Goal: Use online tool/utility

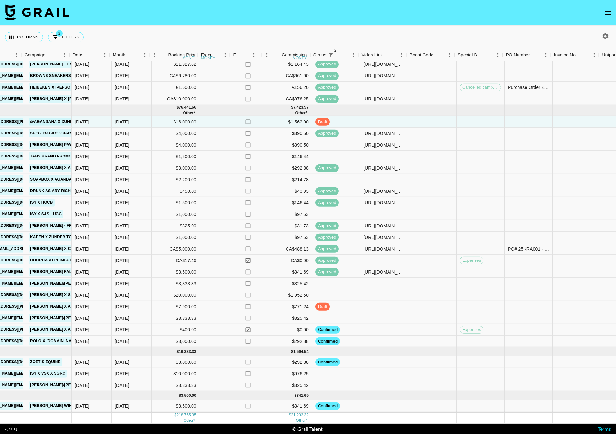
scroll to position [277, 299]
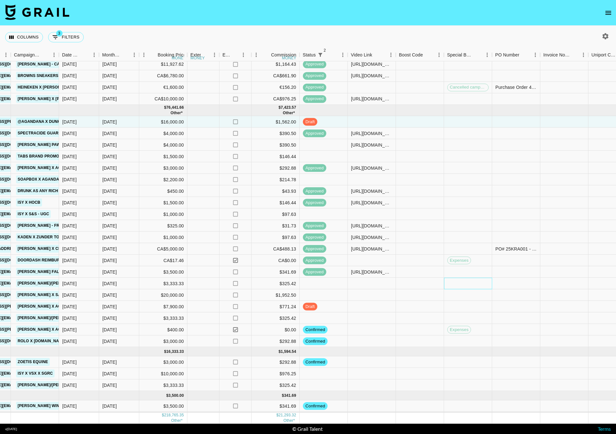
click at [465, 284] on div at bounding box center [468, 284] width 48 height 12
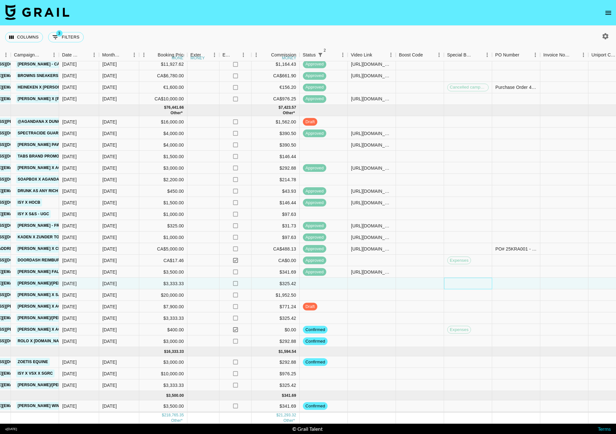
click at [465, 284] on div at bounding box center [468, 284] width 48 height 12
click at [516, 279] on div at bounding box center [308, 217] width 616 height 434
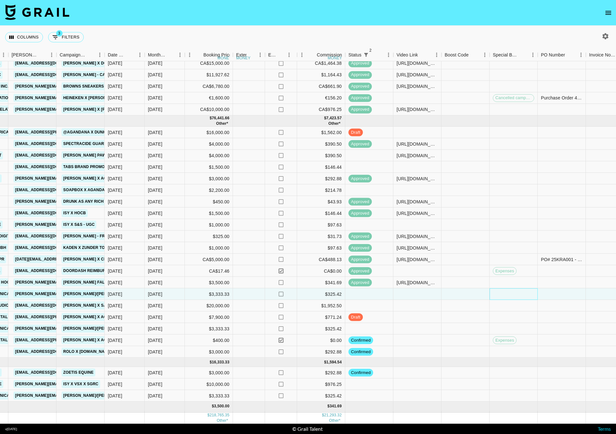
scroll to position [283, 253]
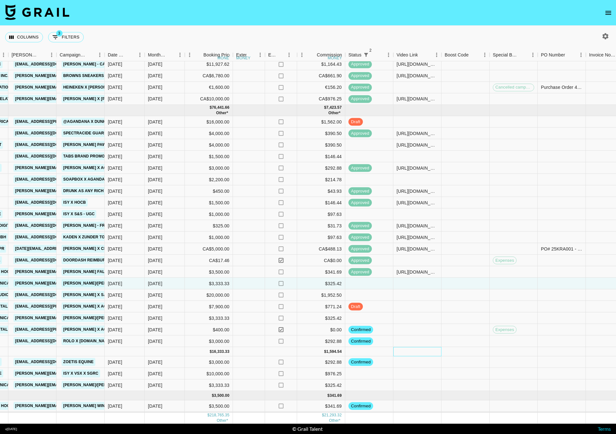
click at [416, 347] on div at bounding box center [418, 351] width 48 height 9
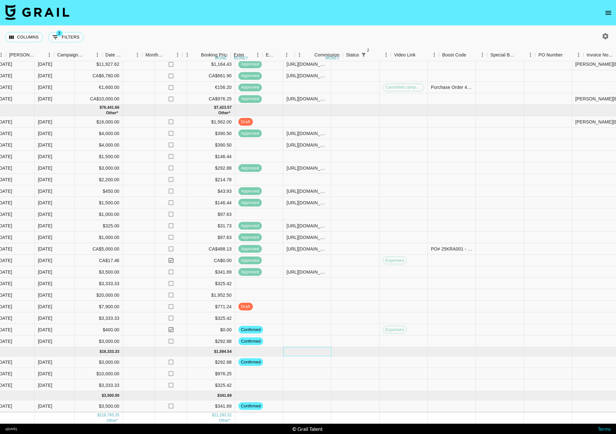
scroll to position [283, 593]
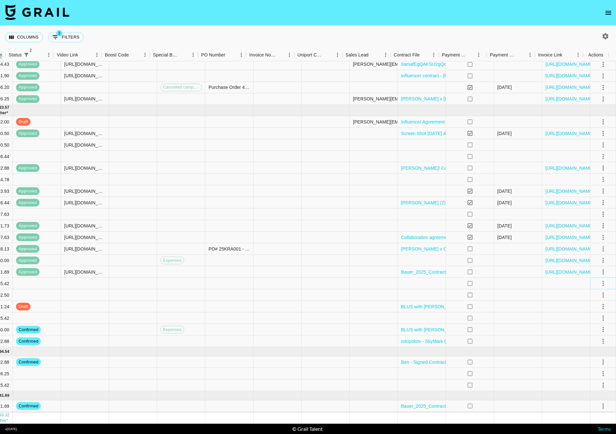
click at [600, 280] on icon "select merge strategy" at bounding box center [604, 284] width 8 height 8
click at [588, 292] on li "Confirm" at bounding box center [609, 293] width 42 height 12
click at [588, 315] on li "Draft Created" at bounding box center [609, 316] width 42 height 12
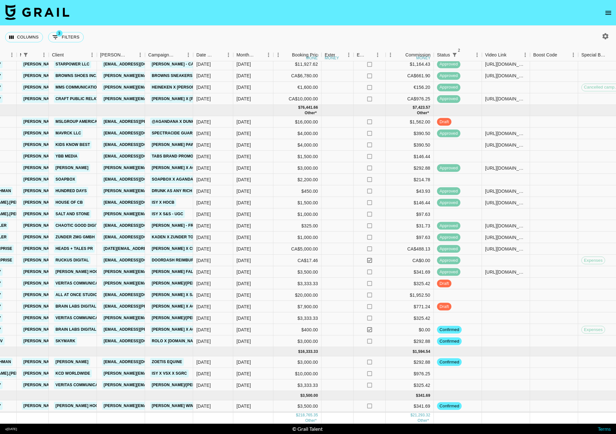
scroll to position [283, 156]
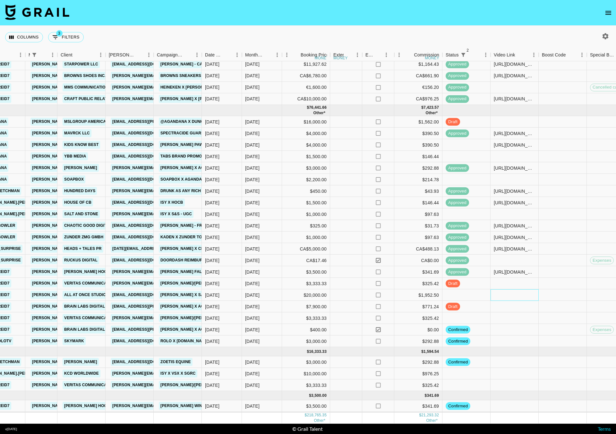
click at [520, 290] on div at bounding box center [515, 296] width 48 height 12
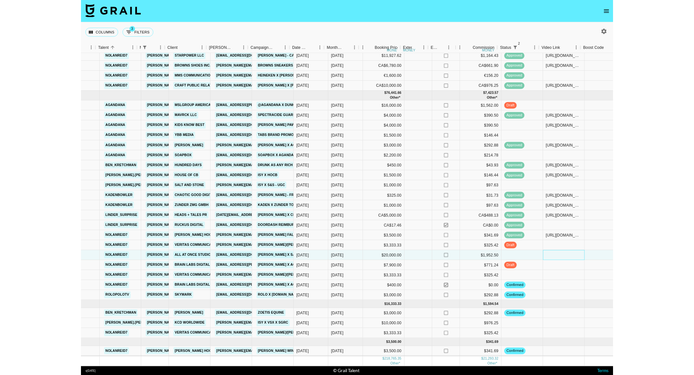
scroll to position [283, 111]
